Goal: Navigation & Orientation: Find specific page/section

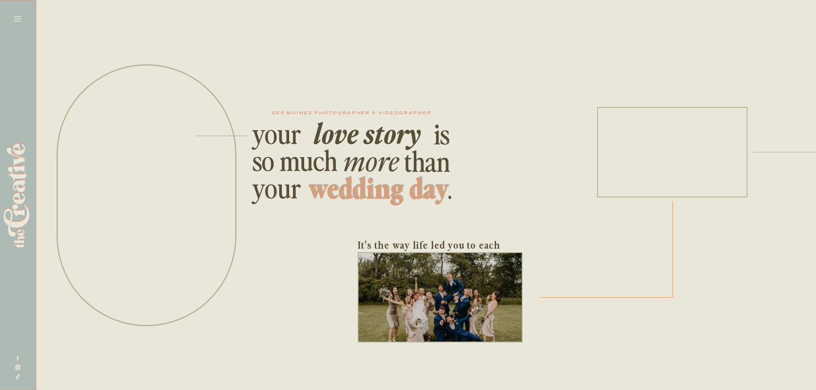
click at [16, 17] on icon at bounding box center [18, 18] width 8 height 5
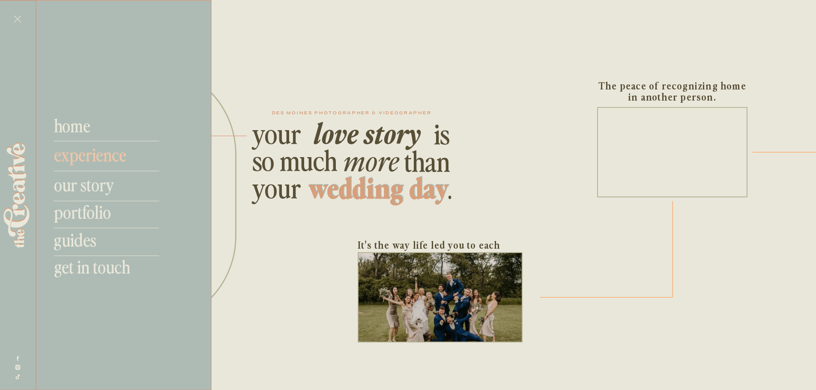
click at [91, 152] on nav "experience" at bounding box center [102, 154] width 96 height 21
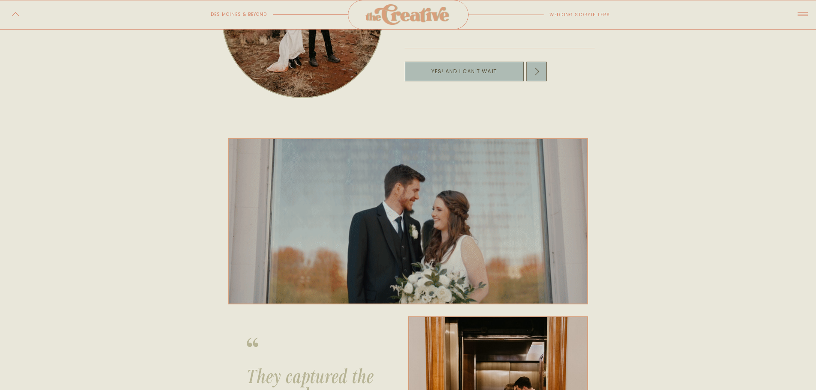
scroll to position [194, 0]
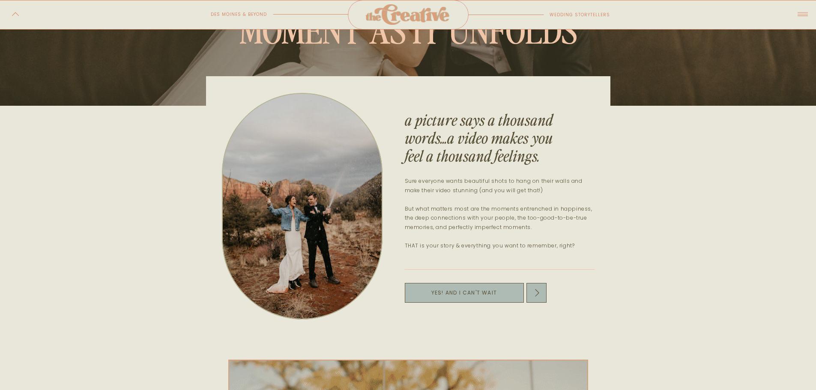
drag, startPoint x: 802, startPoint y: 24, endPoint x: 802, endPoint y: 9, distance: 15.4
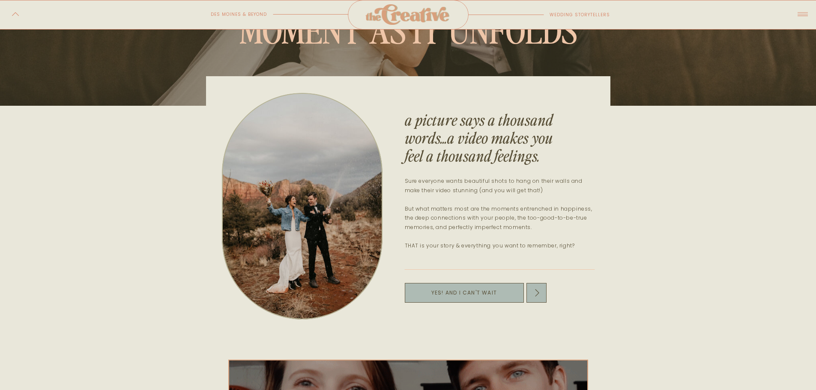
click at [802, 9] on icon at bounding box center [802, 14] width 15 height 17
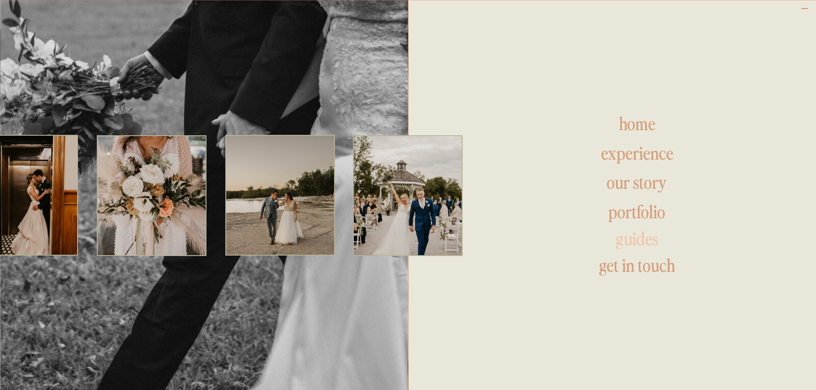
click at [648, 246] on h1 "guides" at bounding box center [637, 240] width 264 height 21
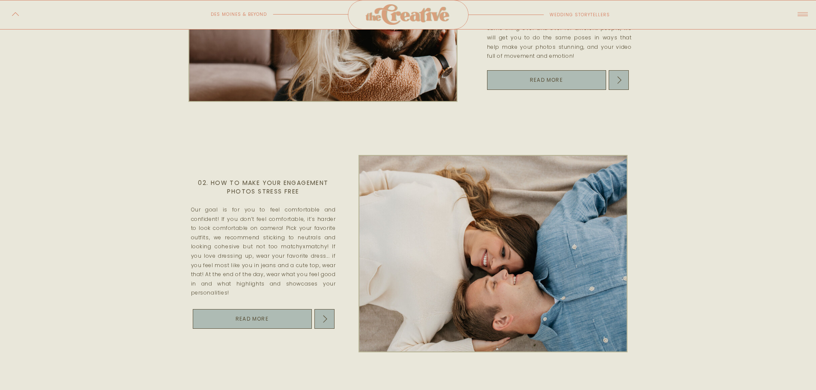
scroll to position [86, 0]
